Goal: Check status: Check status

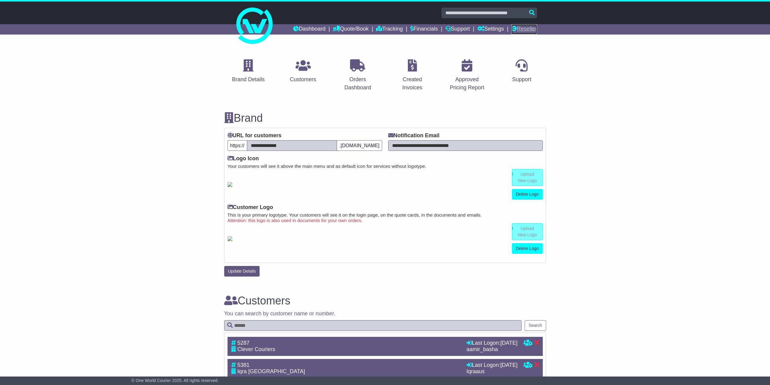
click at [525, 26] on link "Reseller" at bounding box center [523, 29] width 25 height 10
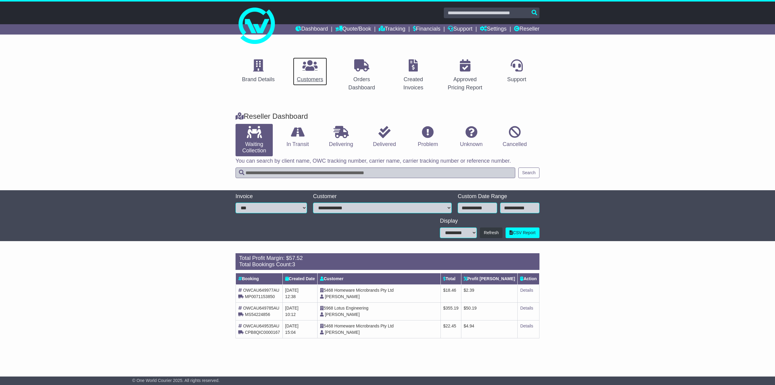
click at [307, 78] on div "Customers" at bounding box center [310, 79] width 26 height 8
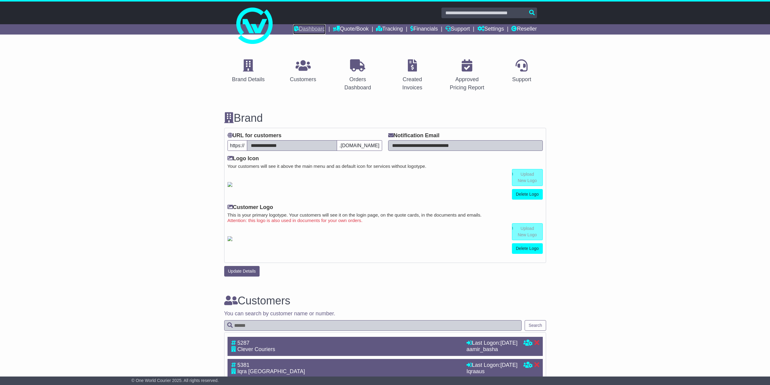
click at [301, 26] on link "Dashboard" at bounding box center [309, 29] width 32 height 10
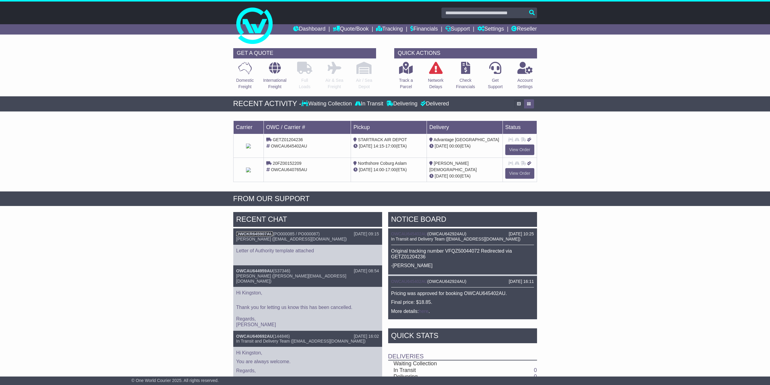
click at [258, 231] on link "OWCKR645907AU" at bounding box center [254, 233] width 37 height 5
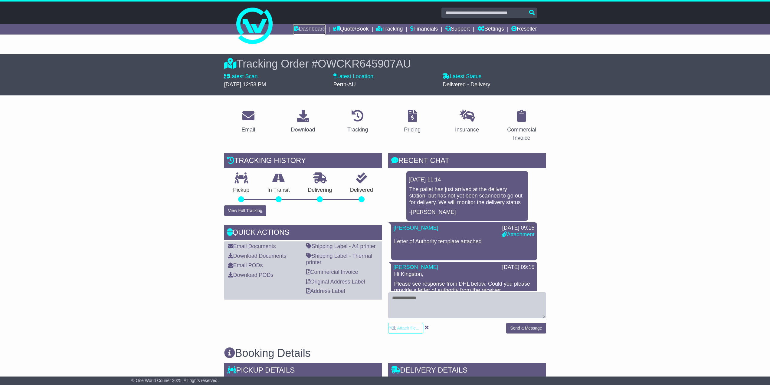
click at [305, 27] on link "Dashboard" at bounding box center [309, 29] width 32 height 10
